Goal: Find specific page/section: Find specific page/section

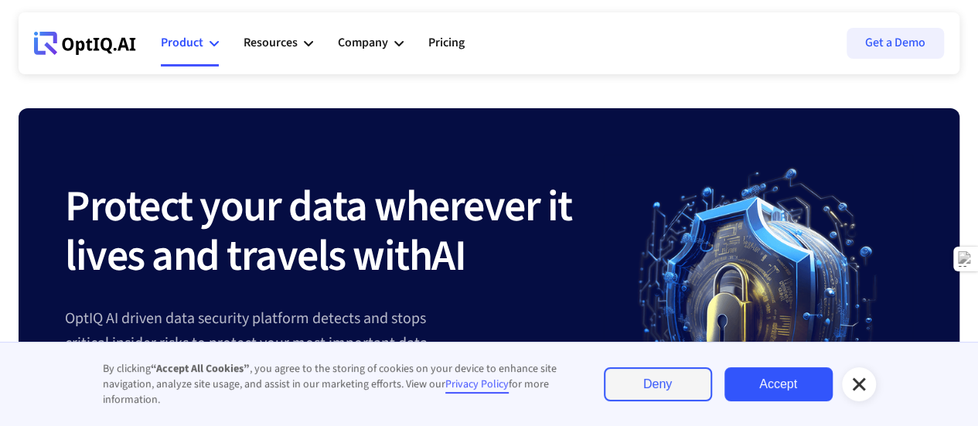
click at [193, 43] on div "Product" at bounding box center [182, 42] width 43 height 21
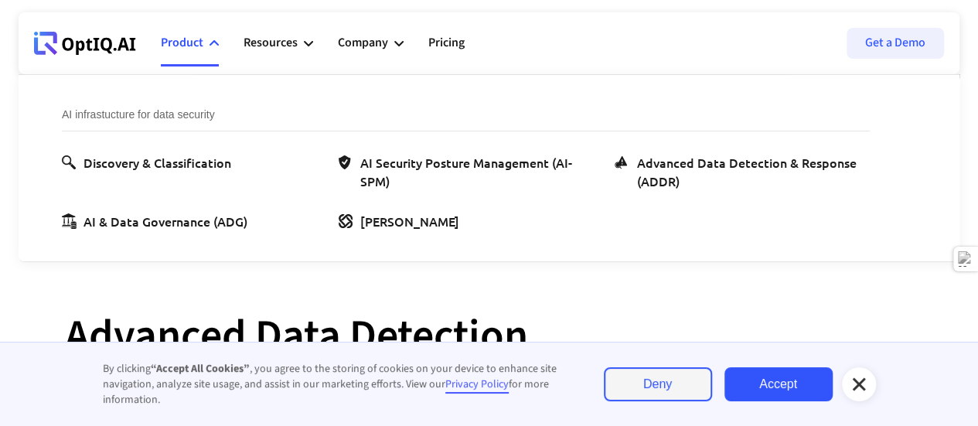
scroll to position [950, 0]
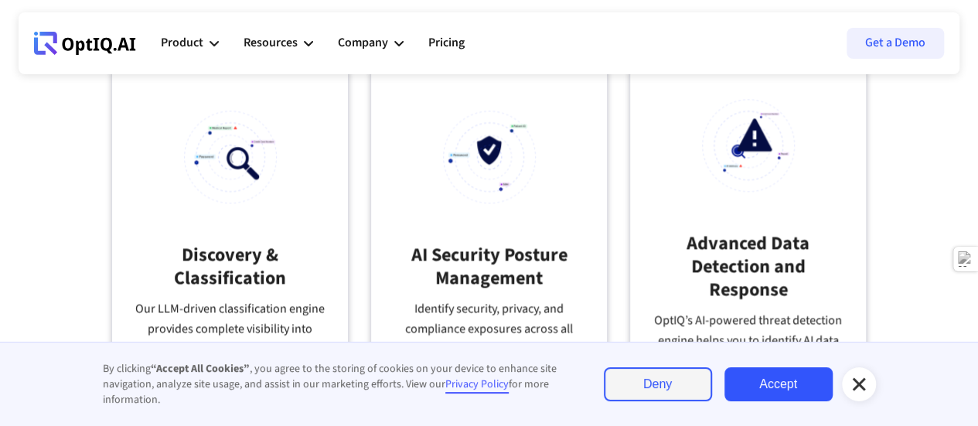
click at [862, 394] on div at bounding box center [859, 384] width 19 height 19
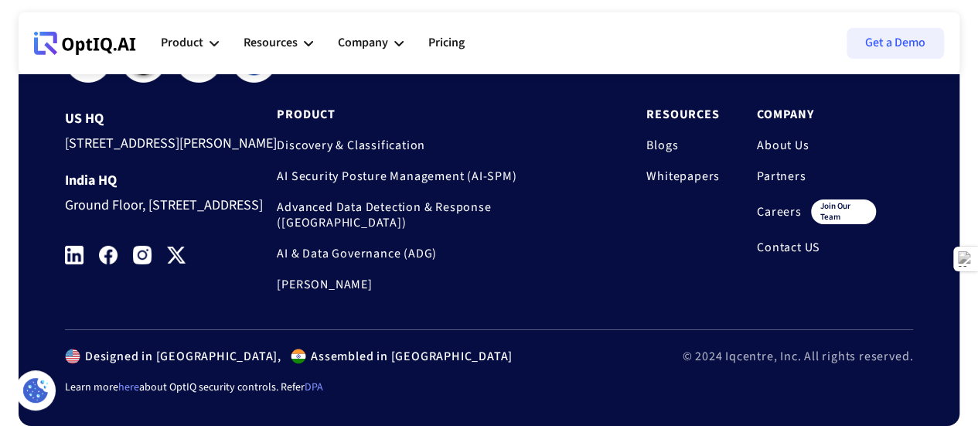
scroll to position [5297, 0]
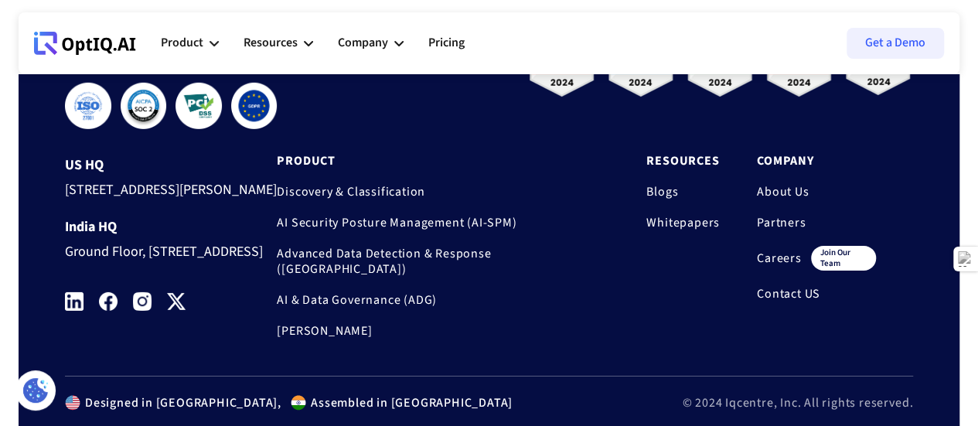
click at [772, 266] on link "Careers" at bounding box center [779, 258] width 45 height 15
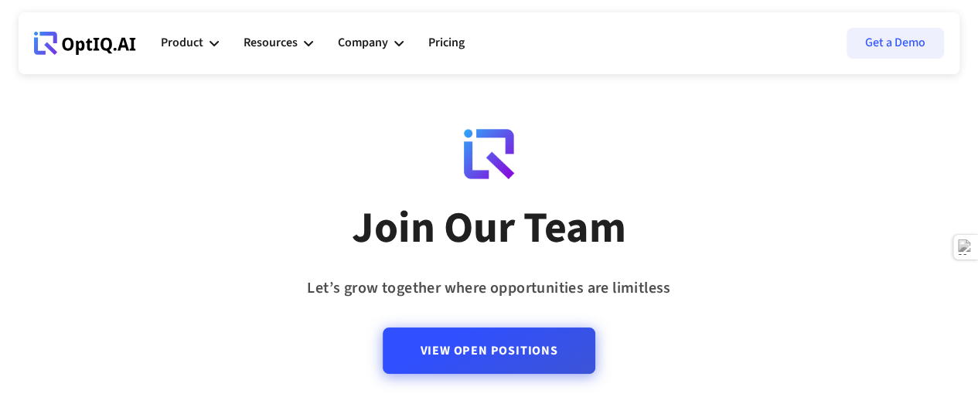
click at [491, 365] on link "View Open Positions" at bounding box center [489, 351] width 212 height 46
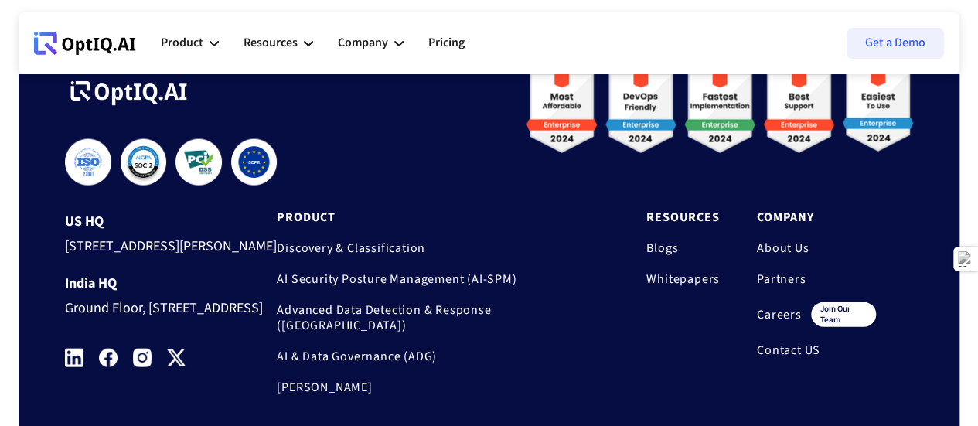
scroll to position [1642, 0]
